Goal: Submit feedback/report problem

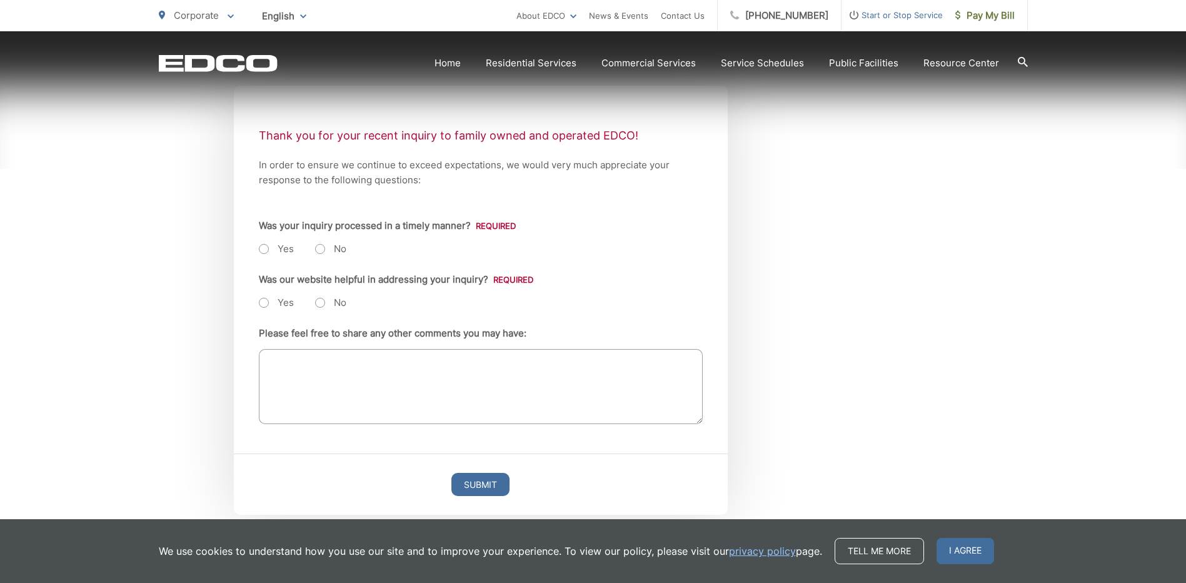
scroll to position [250, 0]
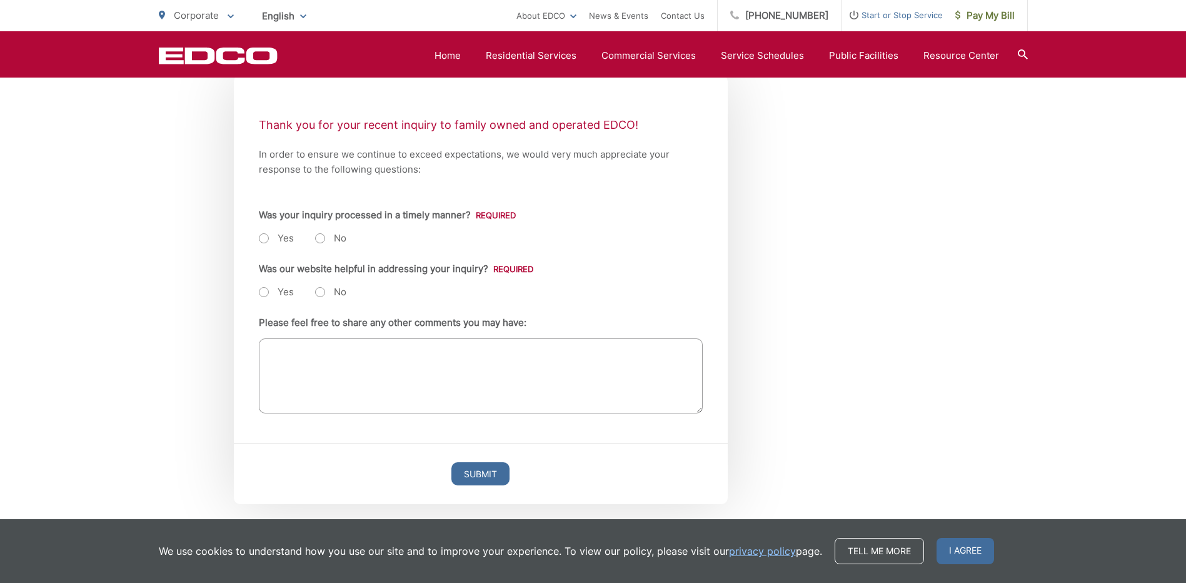
click at [319, 239] on label "No" at bounding box center [330, 238] width 31 height 13
radio input "true"
click at [322, 293] on label "No" at bounding box center [330, 292] width 31 height 13
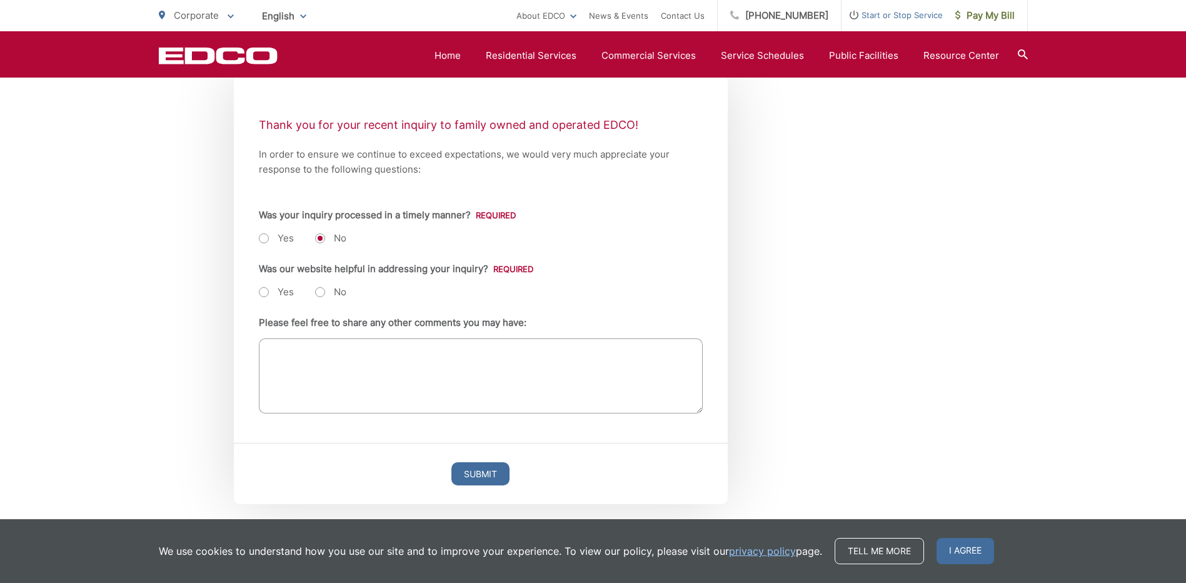
radio input "true"
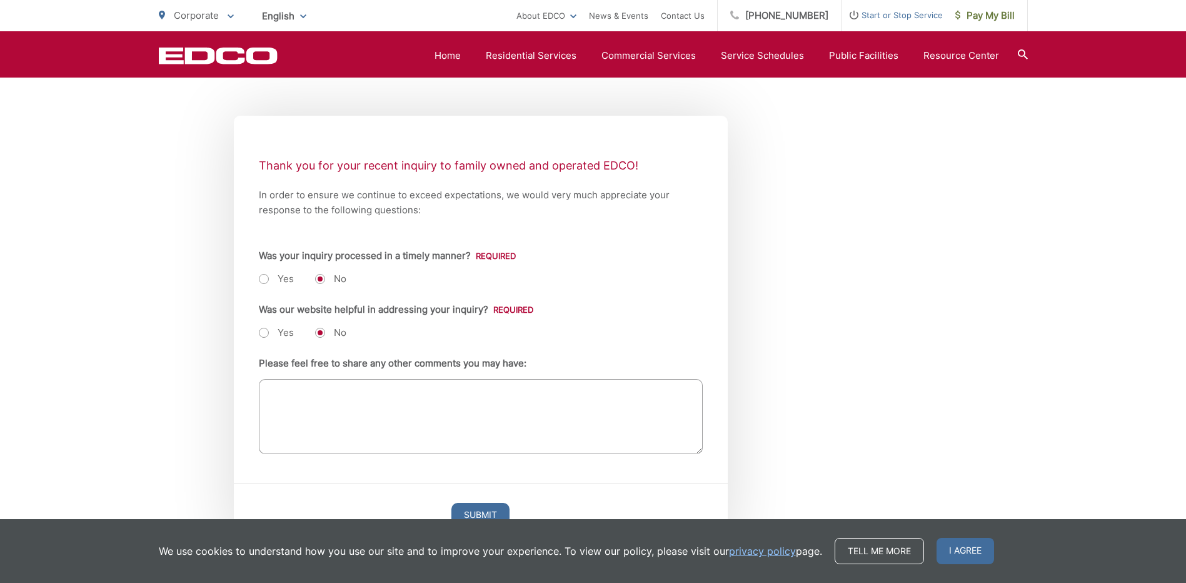
scroll to position [188, 0]
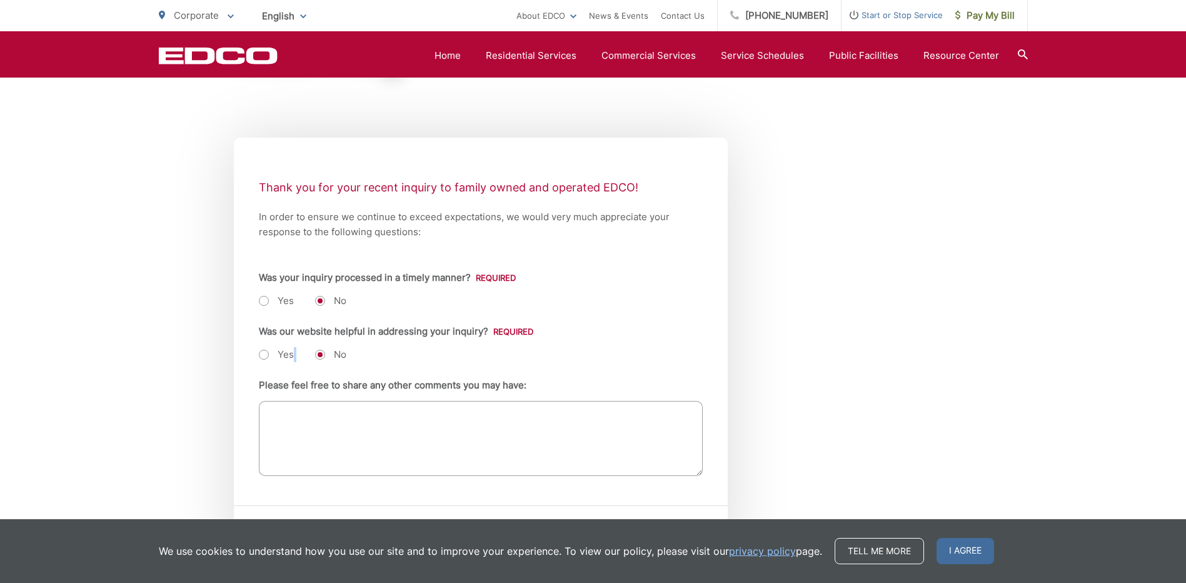
click at [294, 349] on ul "Yes No" at bounding box center [481, 354] width 444 height 15
click at [276, 423] on textarea "Please feel free to share any other comments you may have:" at bounding box center [481, 438] width 444 height 75
click at [525, 414] on textarea "I did not get response to inquiry to a landfill where to take the old carpet or…" at bounding box center [481, 438] width 444 height 75
click at [685, 414] on textarea "I did not get response to inquiry to a landfill where the old carpet or some ol…" at bounding box center [481, 438] width 444 height 75
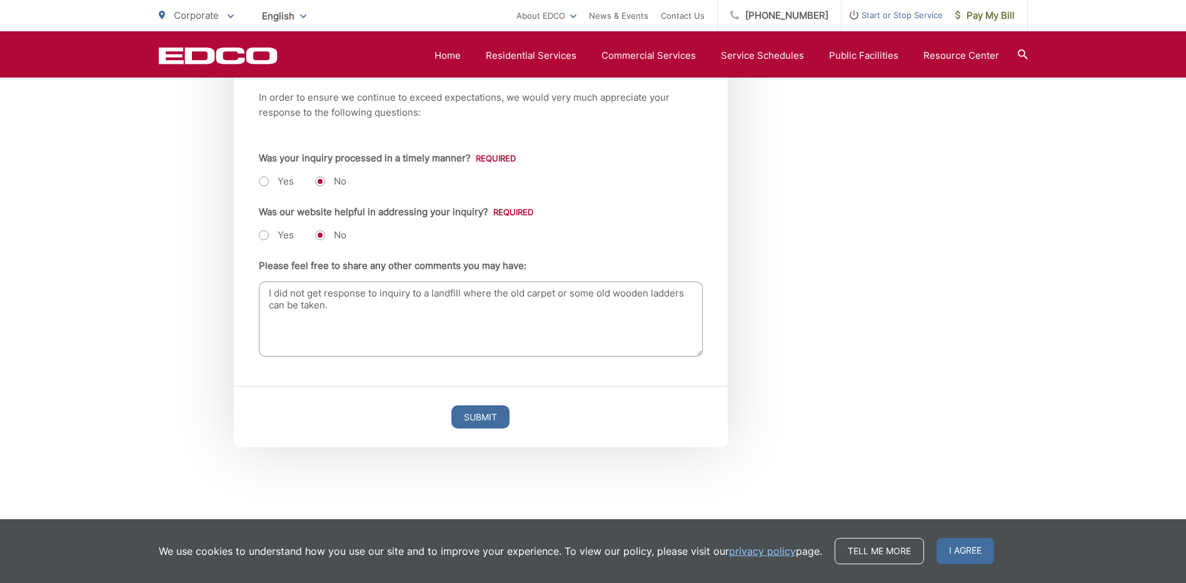
scroll to position [313, 0]
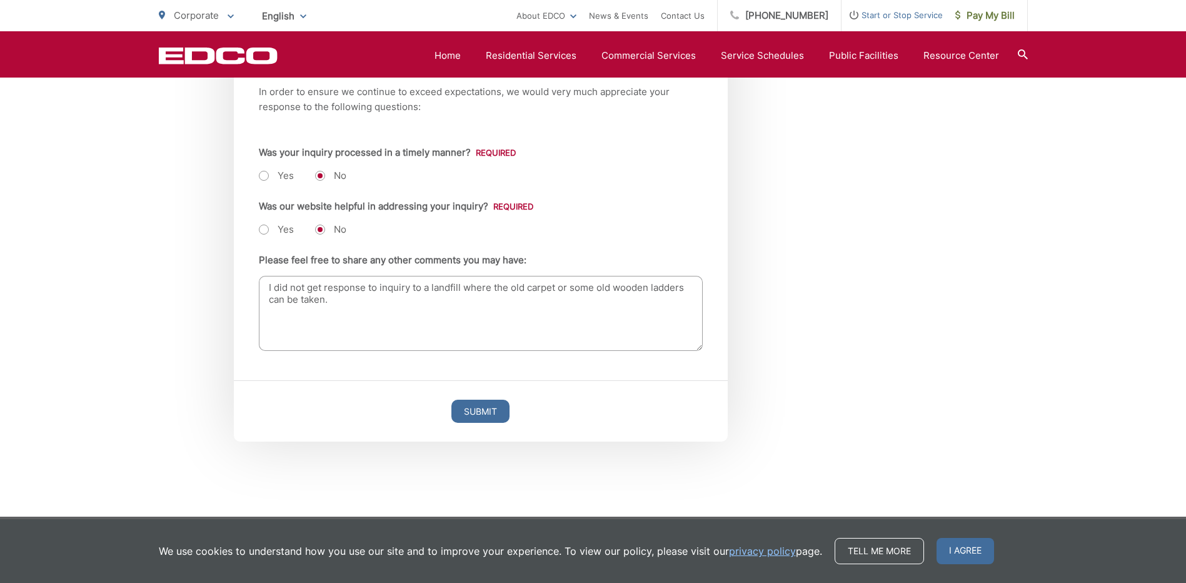
click at [344, 304] on textarea "I did not get response to inquiry to a landfill where the old carpet or some ol…" at bounding box center [481, 313] width 444 height 75
type textarea "I did not get response to inquiry to a landfill where the old carpet or some ol…"
click at [491, 405] on input "Submit" at bounding box center [480, 410] width 58 height 23
